Goal: Navigation & Orientation: Find specific page/section

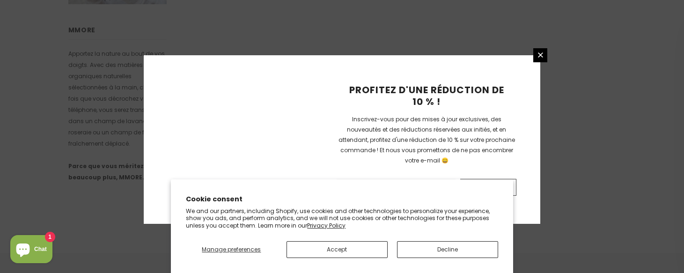
scroll to position [710, 0]
